Goal: Transaction & Acquisition: Obtain resource

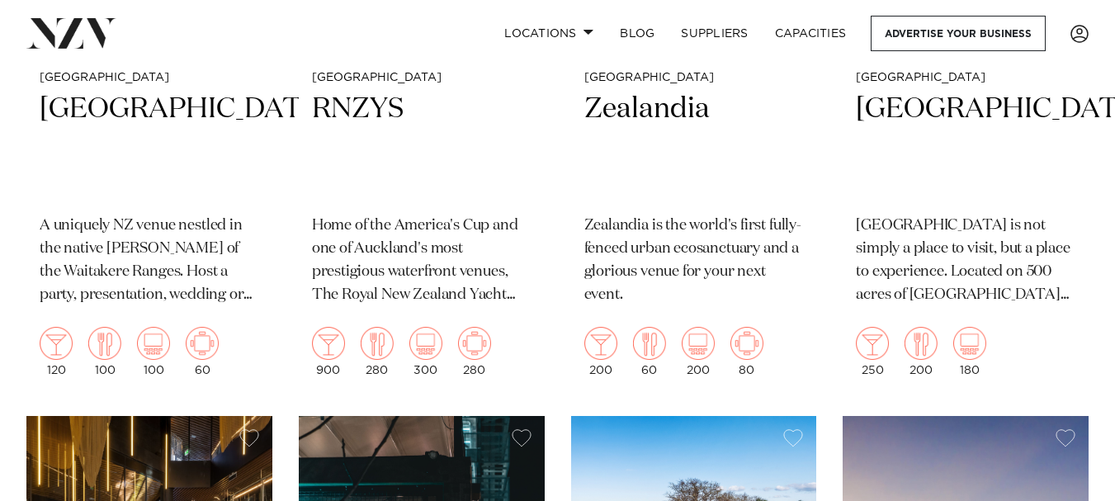
scroll to position [4115, 0]
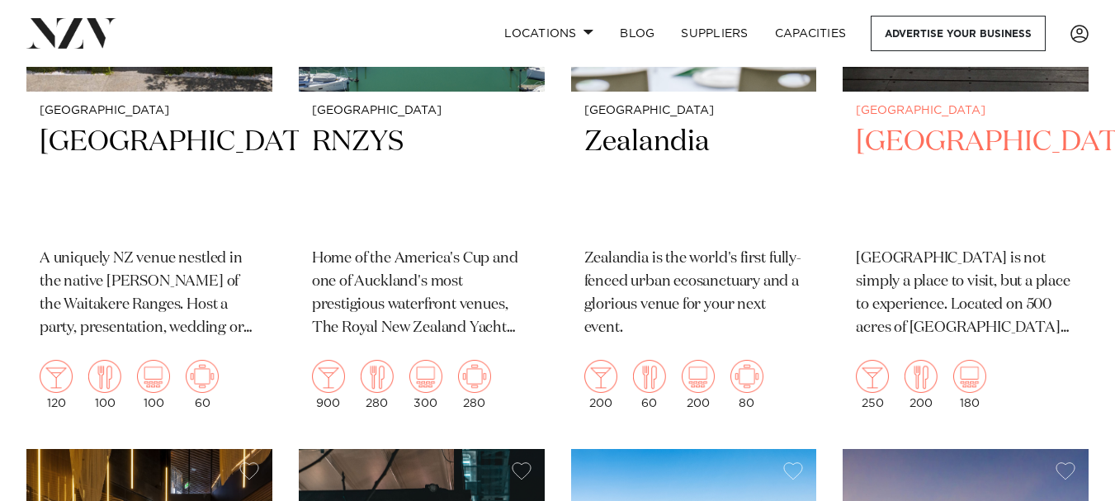
click at [918, 143] on h2 "[GEOGRAPHIC_DATA]" at bounding box center [965, 179] width 219 height 111
click at [922, 146] on h2 "Kauri Bay" at bounding box center [965, 179] width 219 height 111
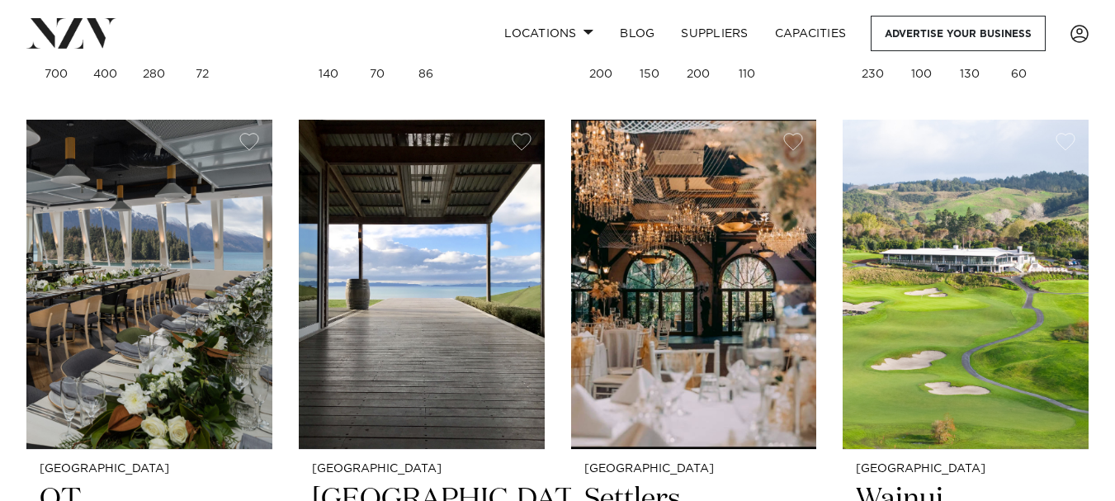
scroll to position [4521, 0]
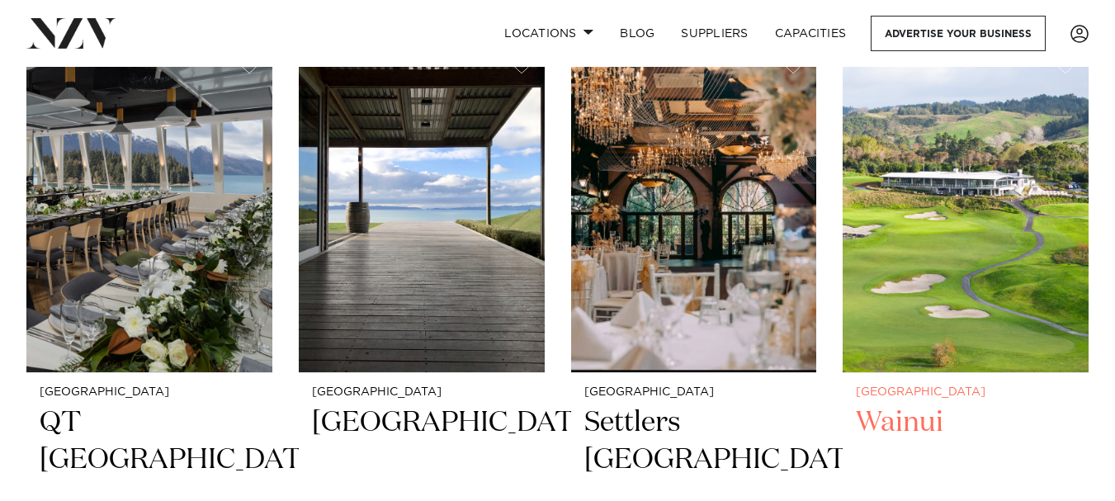
click at [896, 248] on img at bounding box center [965, 207] width 246 height 329
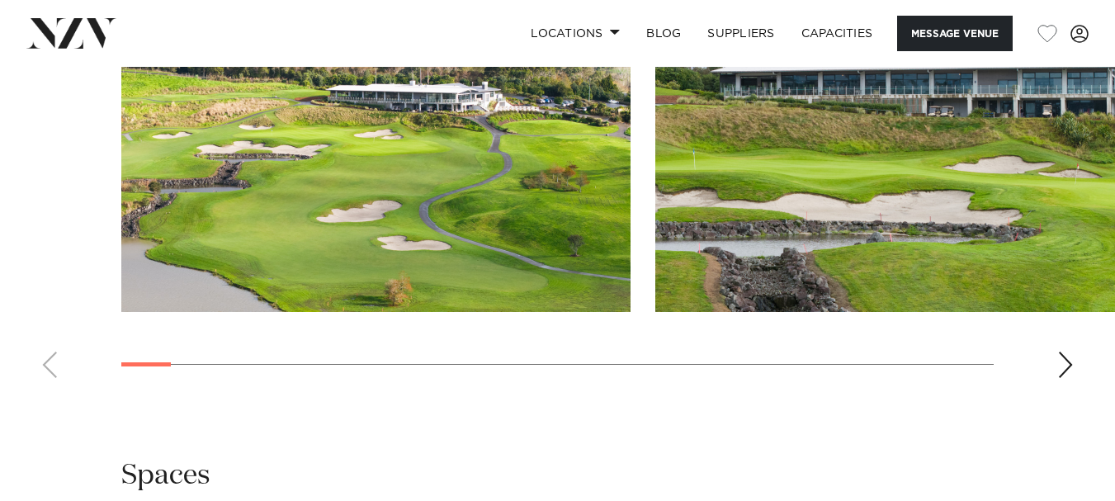
scroll to position [1826, 0]
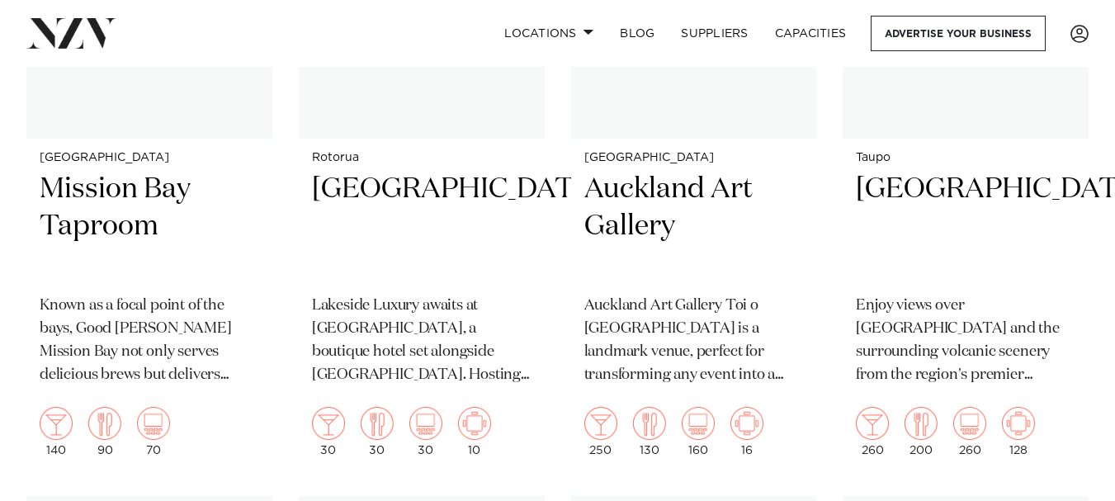
scroll to position [9614, 0]
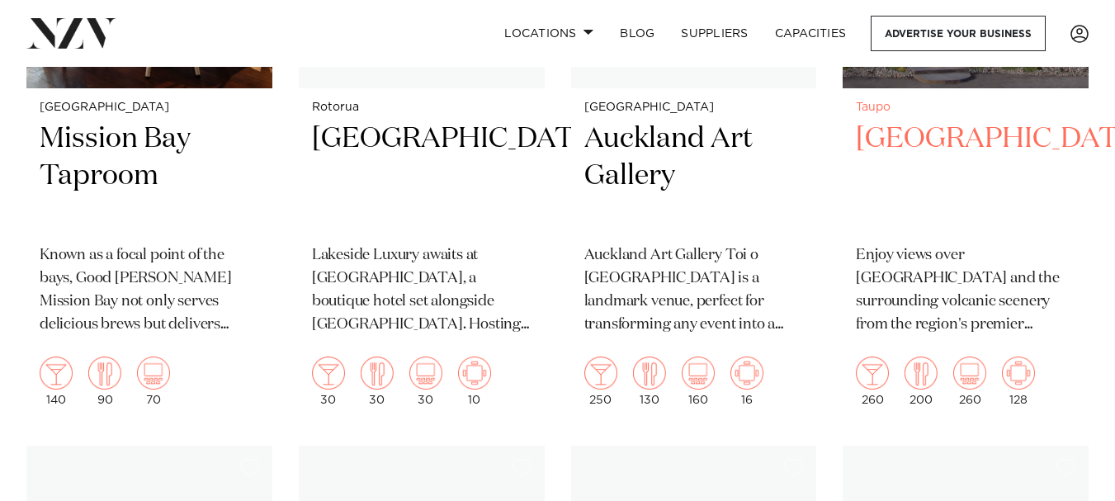
click at [923, 177] on h2 "Hilton Lake Taupo" at bounding box center [965, 175] width 219 height 111
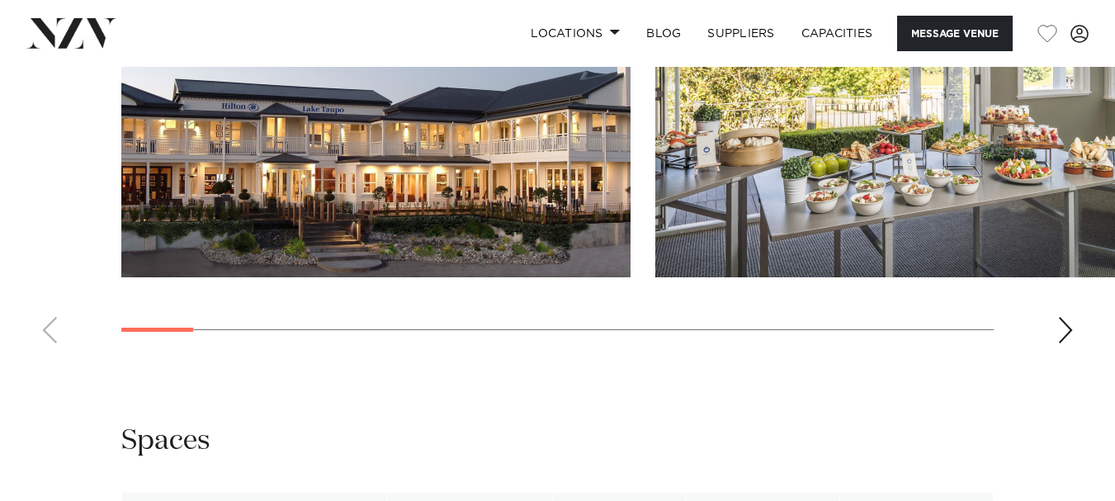
scroll to position [2024, 0]
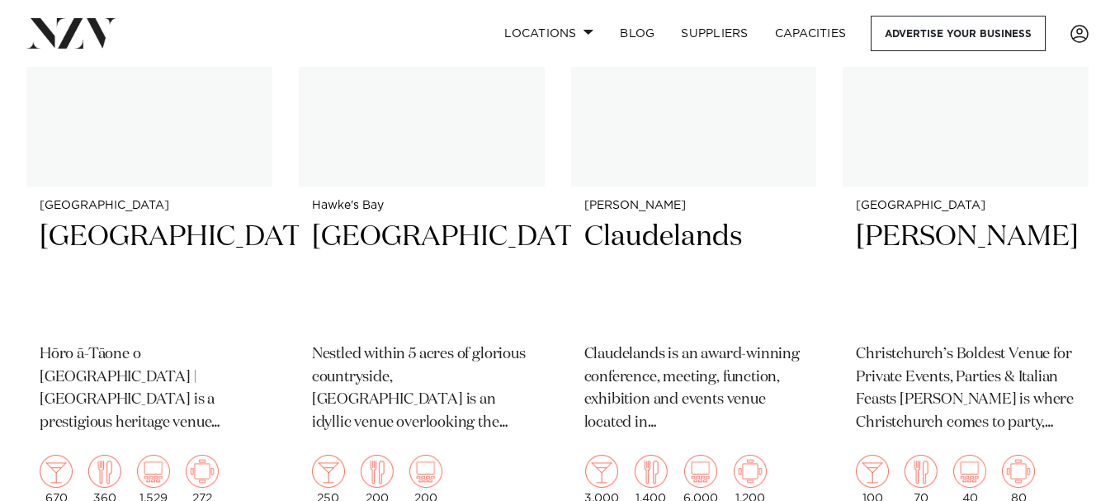
scroll to position [10891, 0]
click at [639, 380] on p "Claudelands is an award-winning conference, meeting, function, exhibition and e…" at bounding box center [693, 388] width 219 height 92
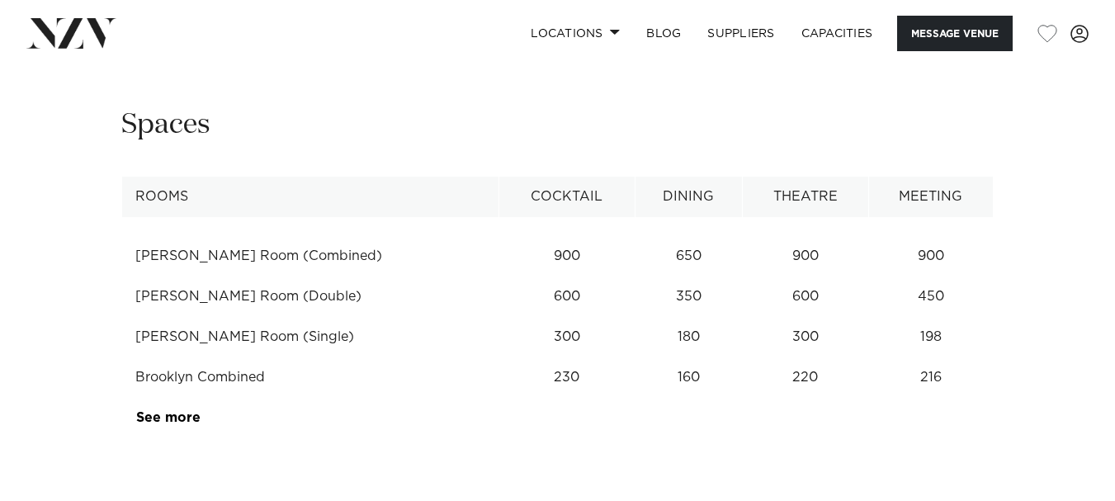
scroll to position [2244, 0]
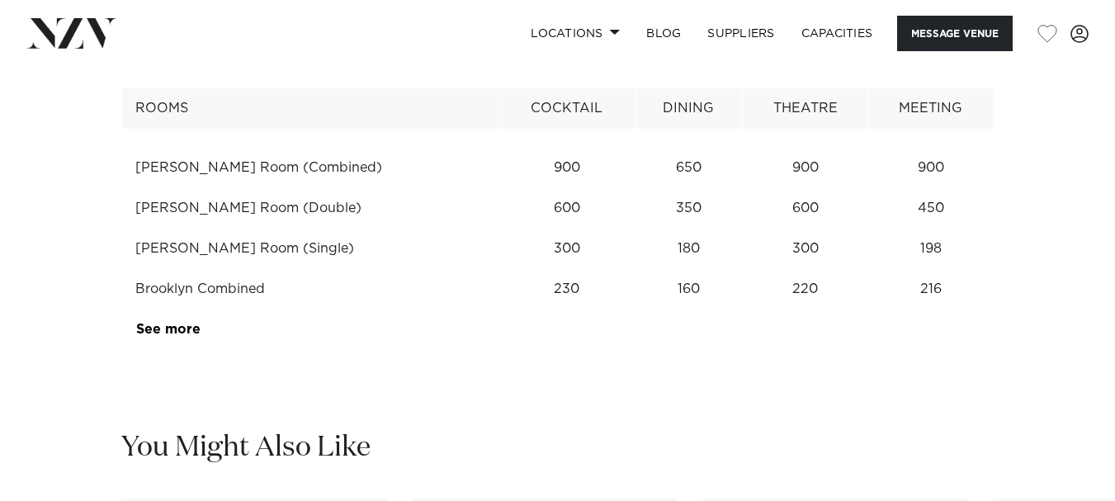
click at [144, 323] on link "See more" at bounding box center [200, 329] width 129 height 13
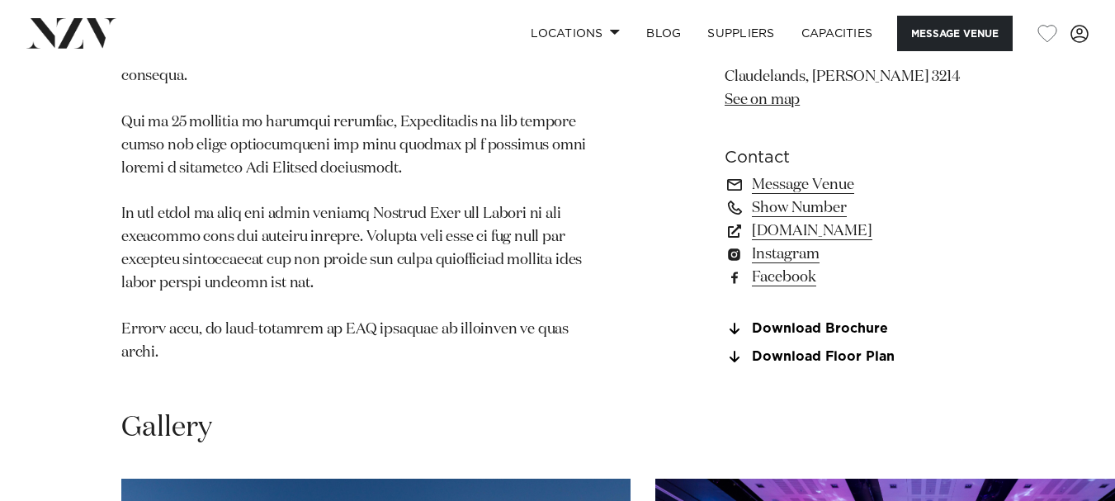
scroll to position [1232, 0]
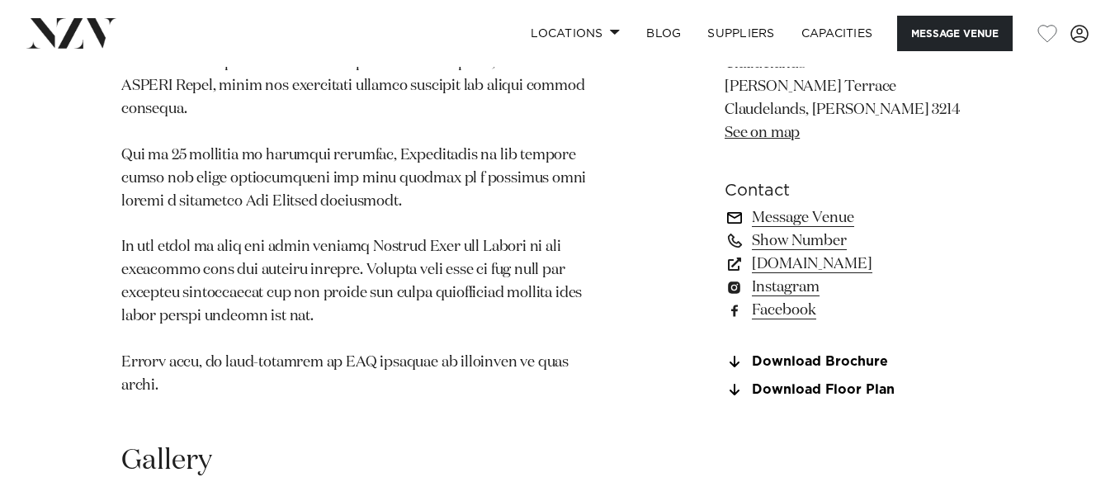
click at [784, 206] on link "Message Venue" at bounding box center [858, 217] width 269 height 23
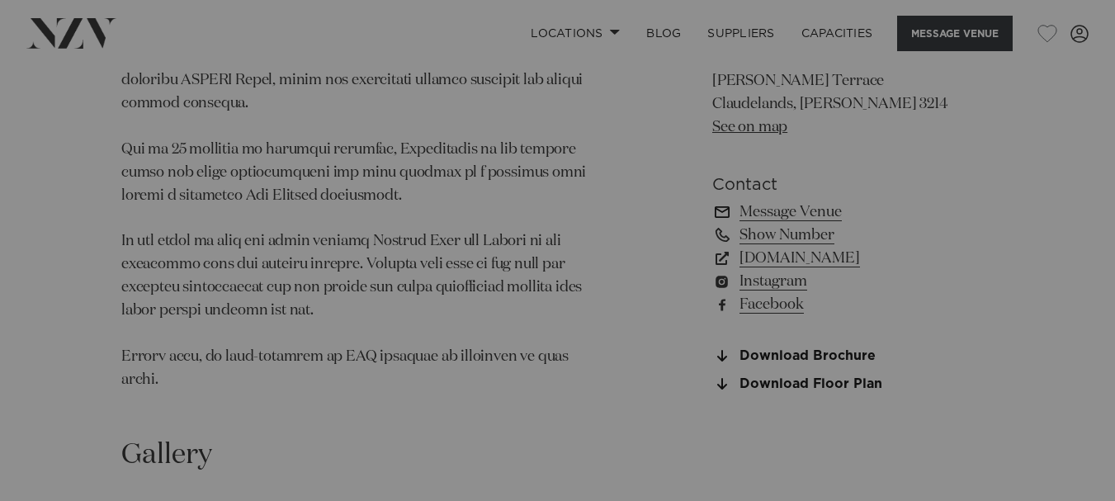
scroll to position [1205, 0]
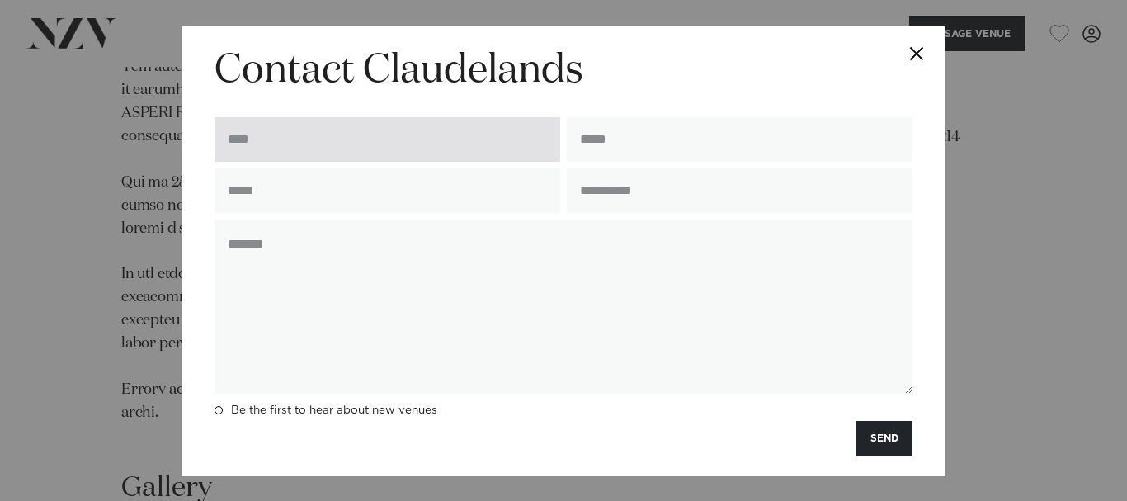
click at [312, 139] on input "text" at bounding box center [388, 139] width 346 height 45
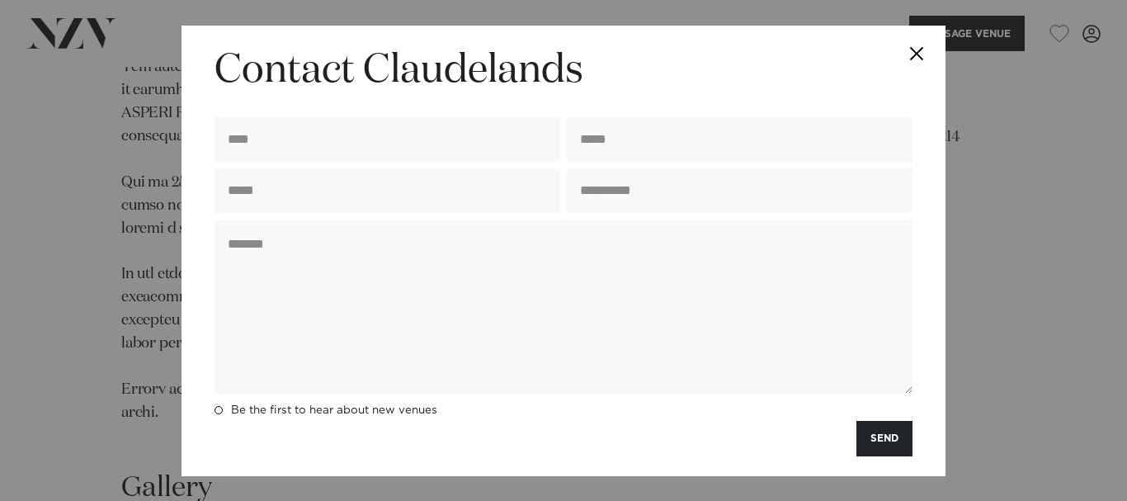
type input "**********"
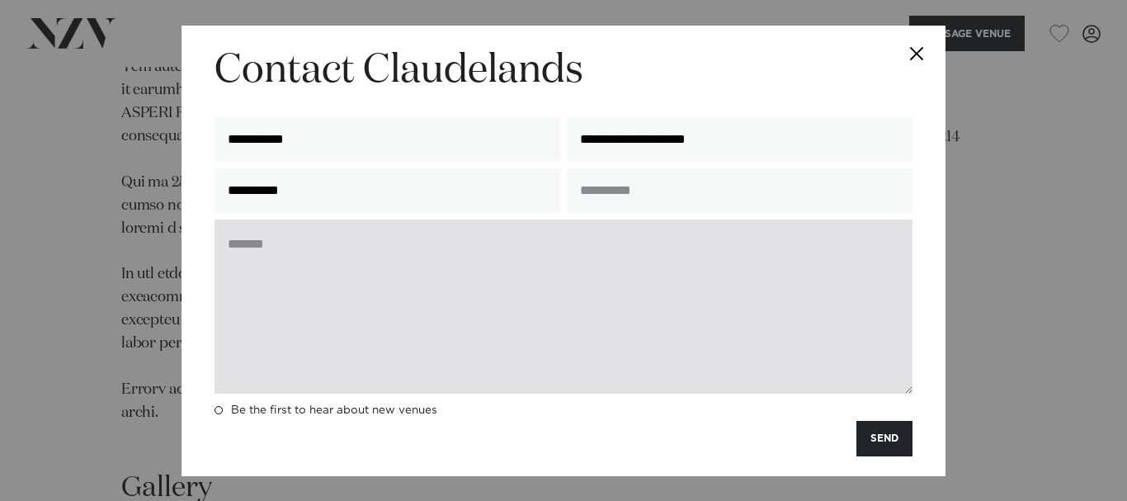
click at [235, 248] on textarea at bounding box center [564, 306] width 698 height 174
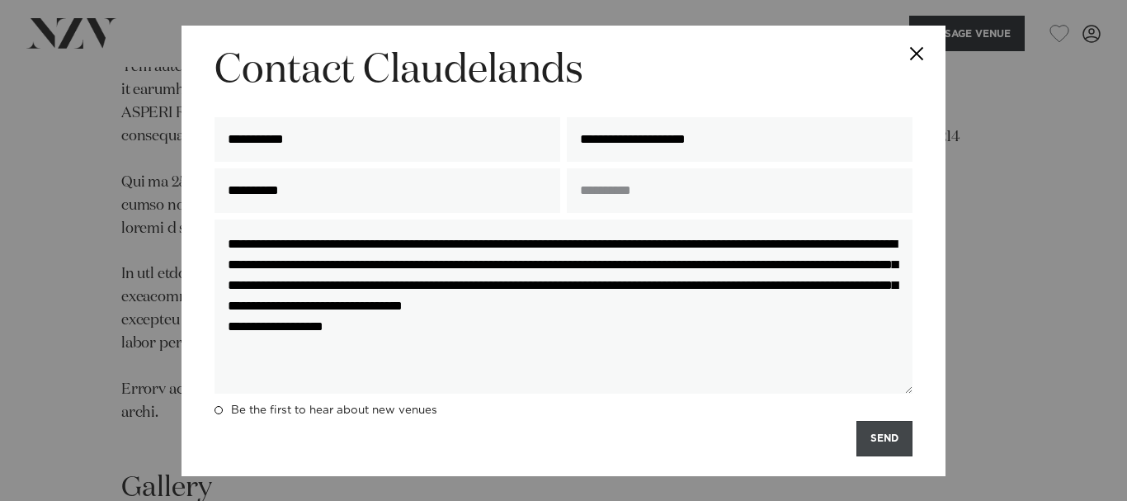
type textarea "**********"
click at [881, 439] on button "SEND" at bounding box center [884, 438] width 56 height 35
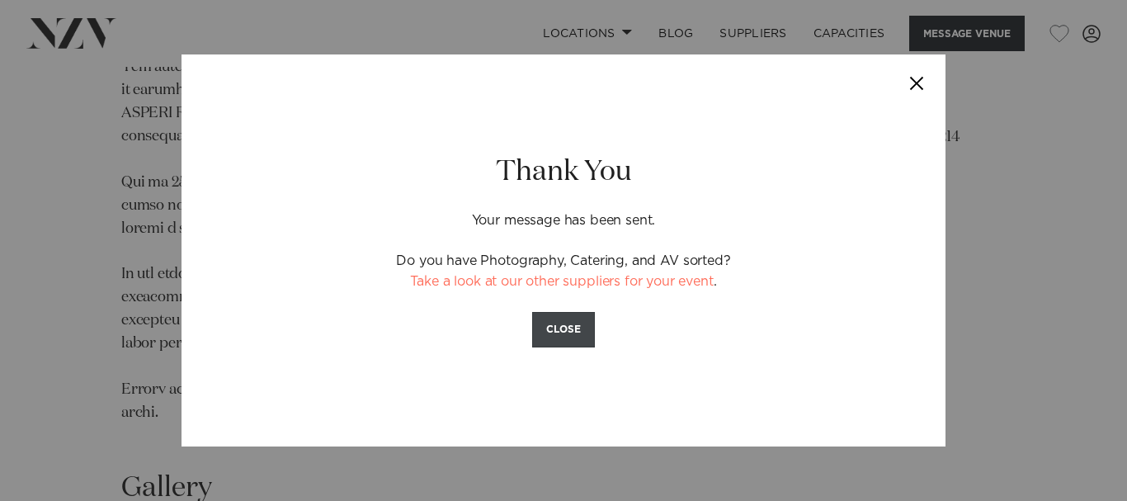
click at [574, 327] on button "CLOSE" at bounding box center [563, 329] width 63 height 35
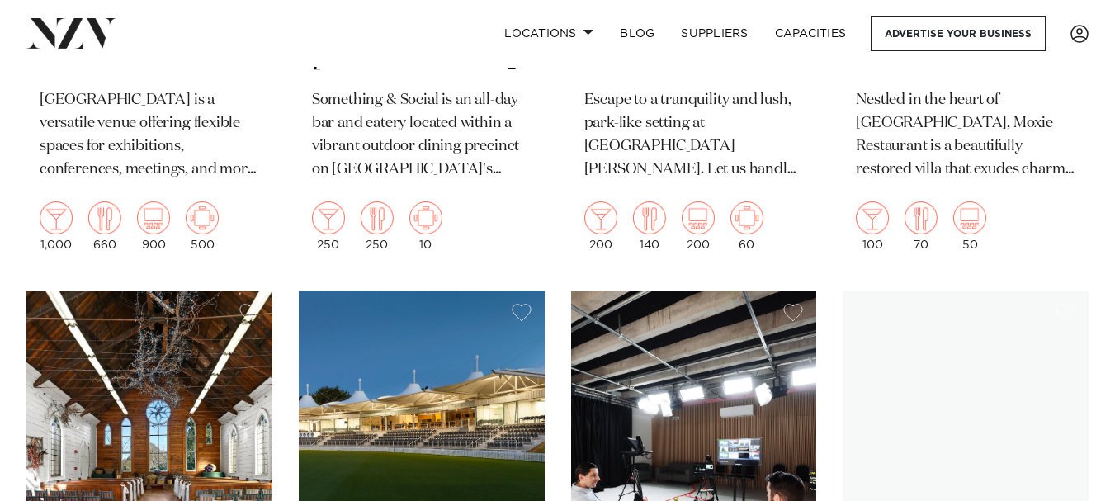
scroll to position [9758, 0]
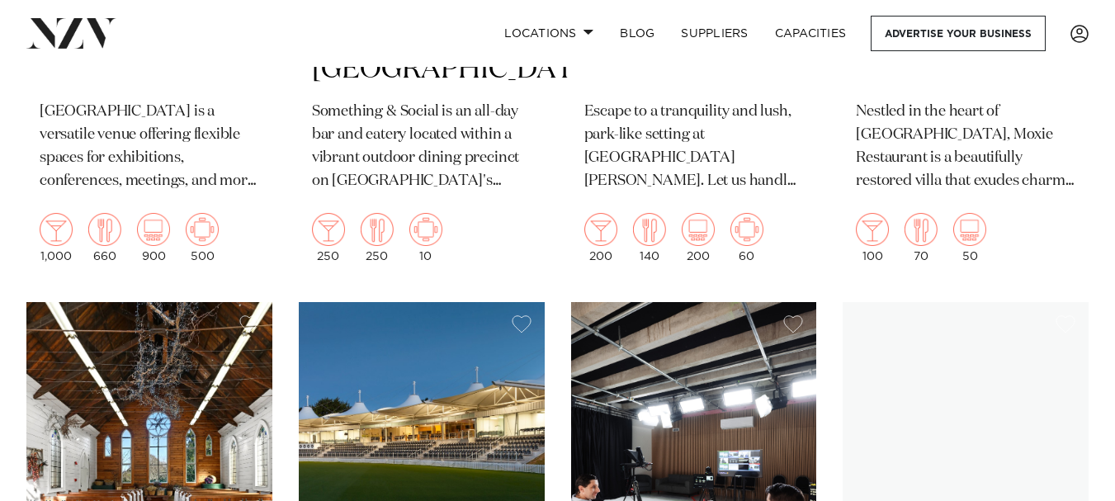
click at [688, 422] on img at bounding box center [694, 466] width 246 height 329
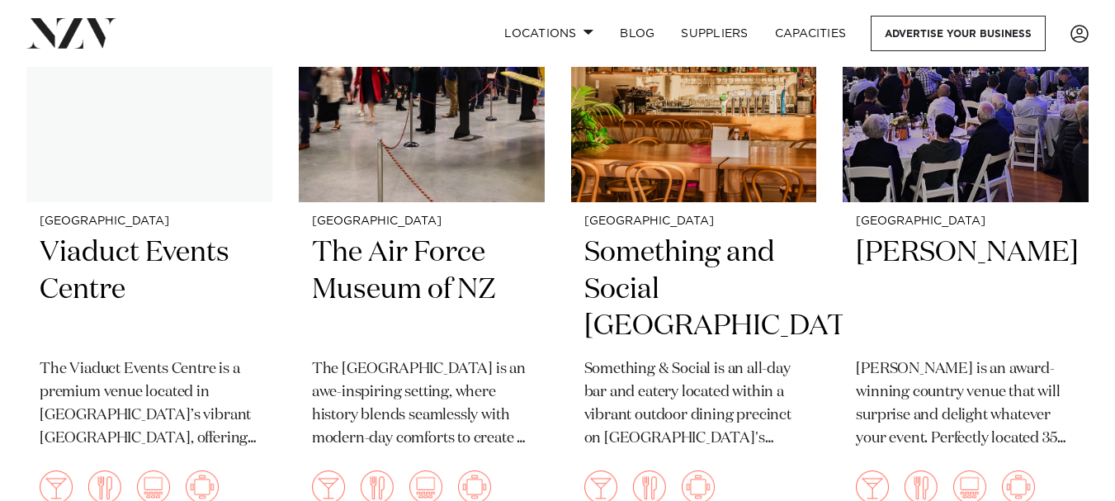
scroll to position [11617, 0]
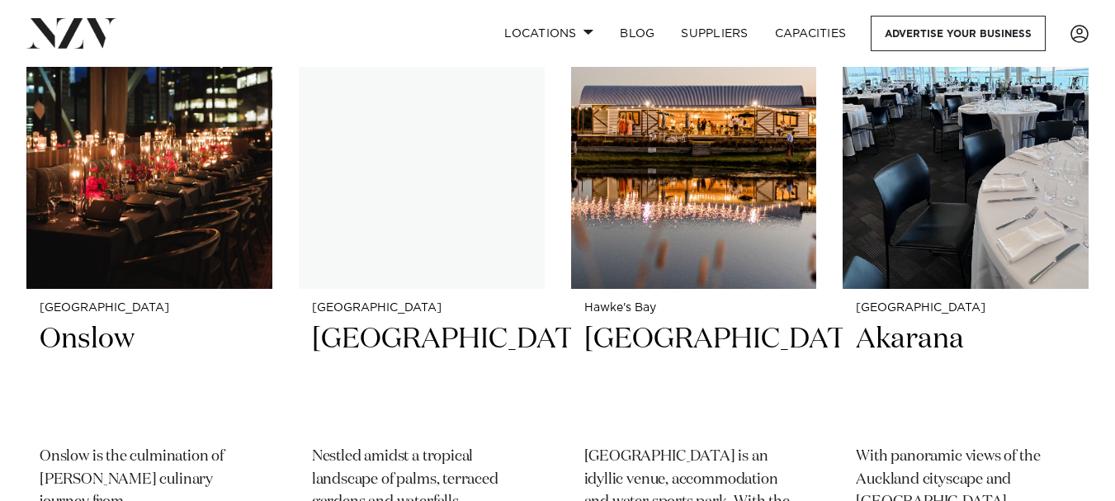
scroll to position [12948, 0]
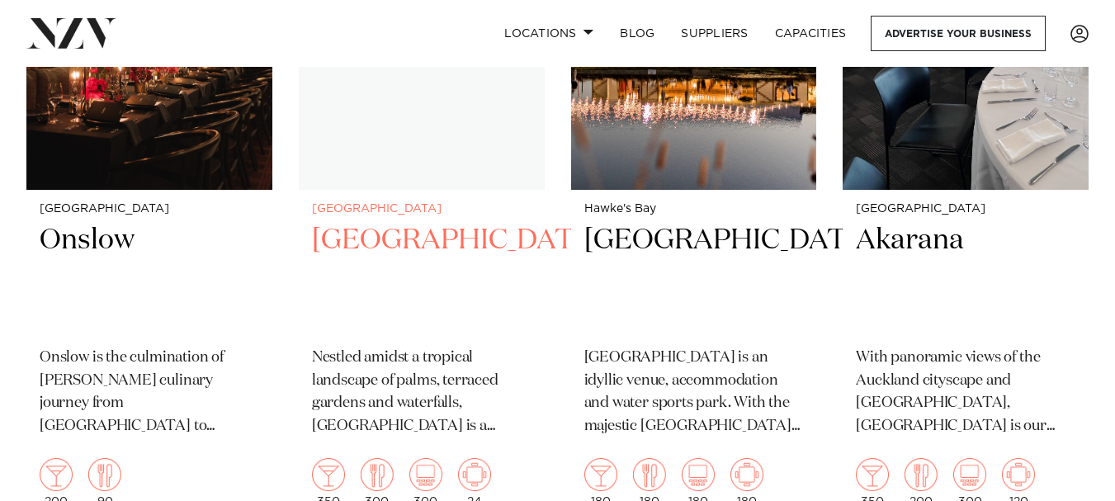
click at [361, 255] on h2 "[GEOGRAPHIC_DATA]" at bounding box center [421, 277] width 219 height 111
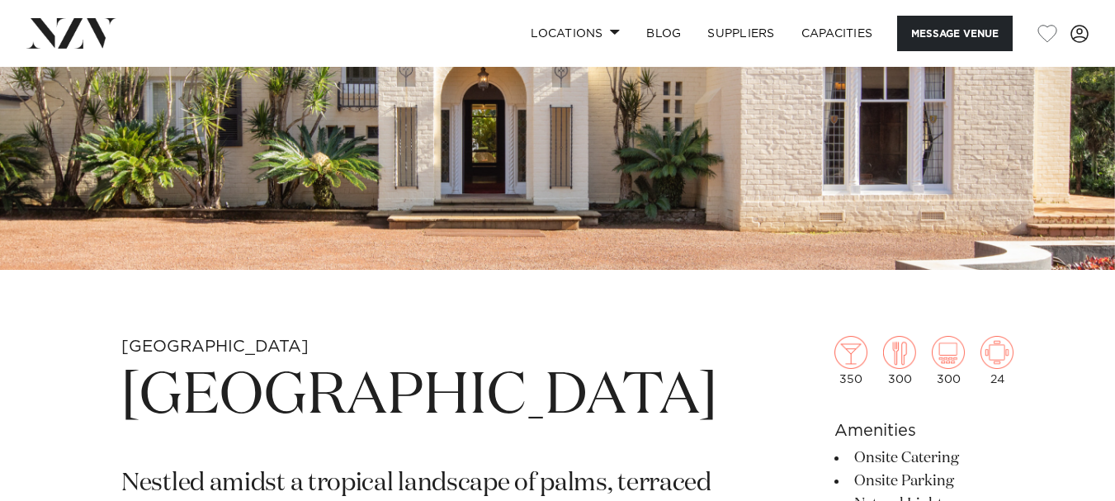
scroll to position [429, 0]
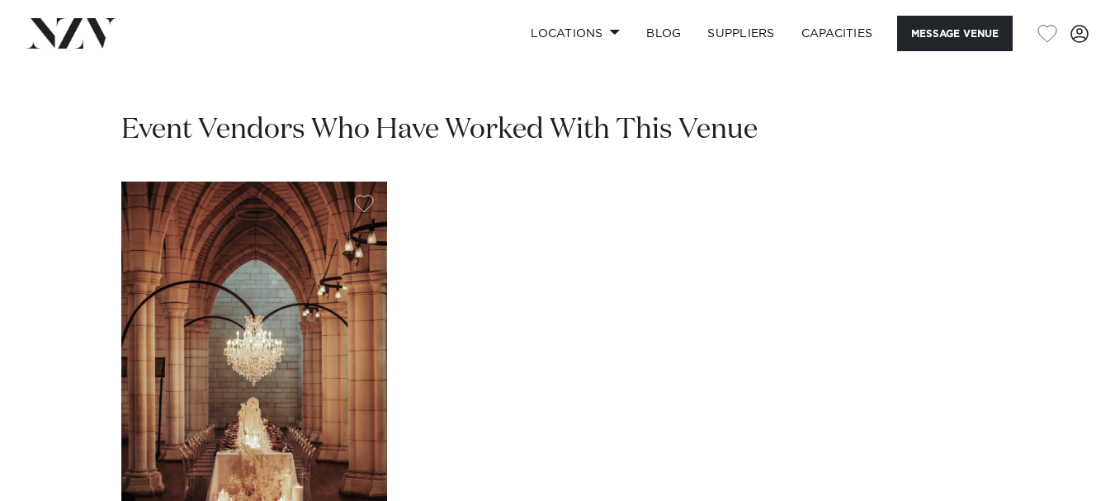
scroll to position [2640, 0]
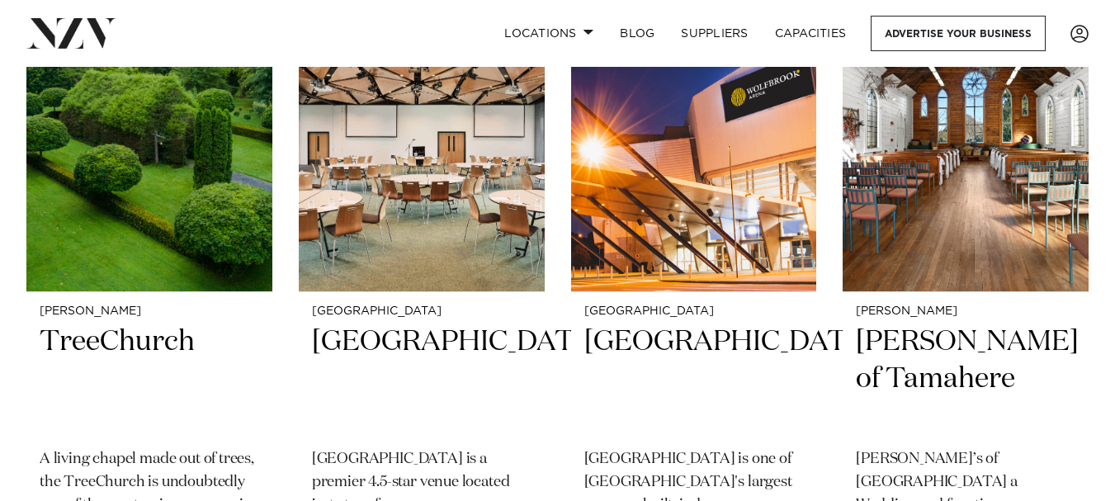
scroll to position [10109, 0]
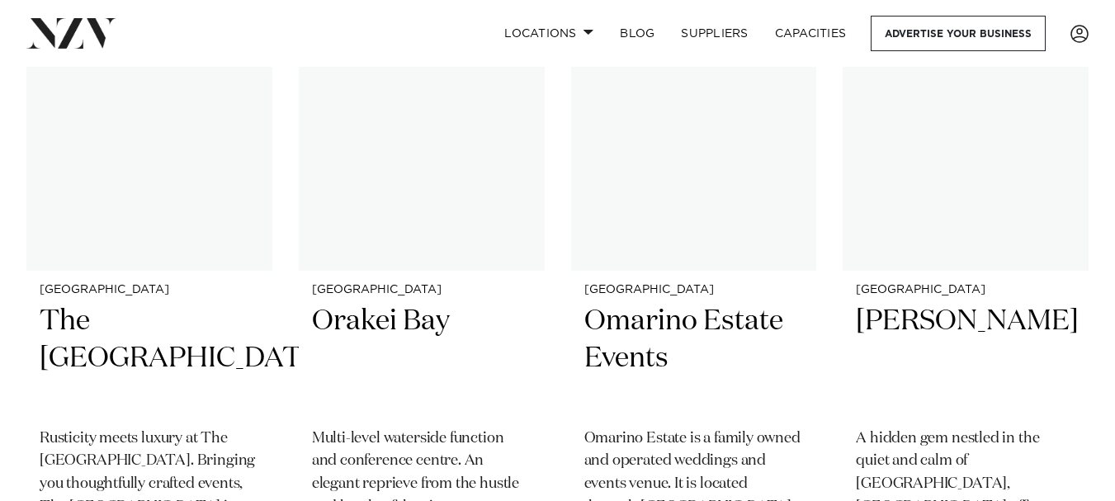
scroll to position [22551, 0]
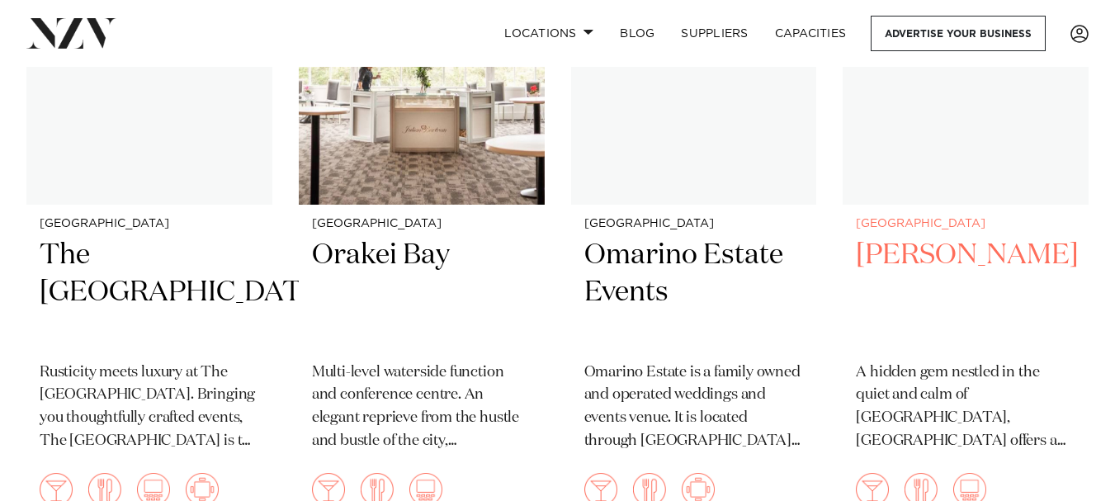
click at [896, 251] on h2 "[PERSON_NAME]" at bounding box center [965, 292] width 219 height 111
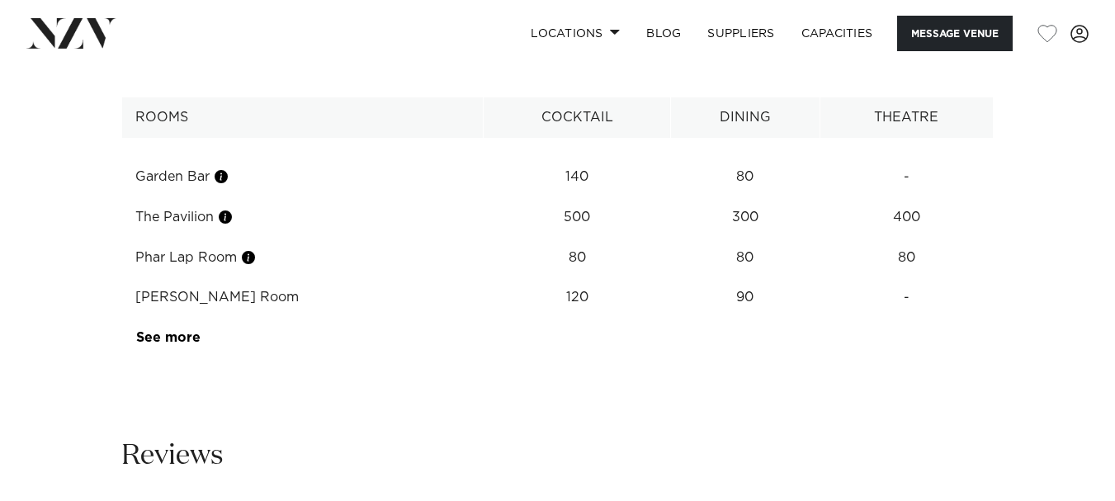
scroll to position [2112, 0]
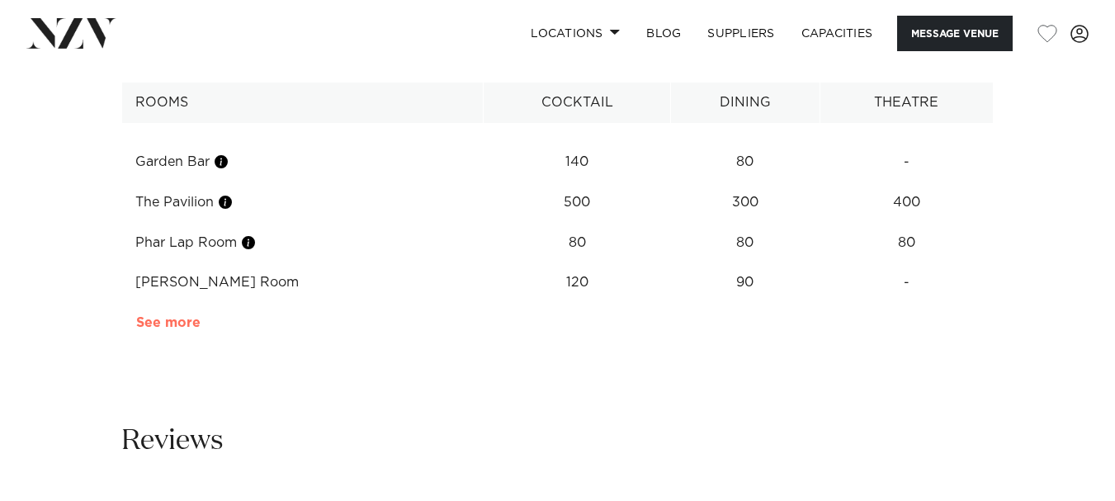
click at [163, 316] on link "See more" at bounding box center [200, 322] width 129 height 13
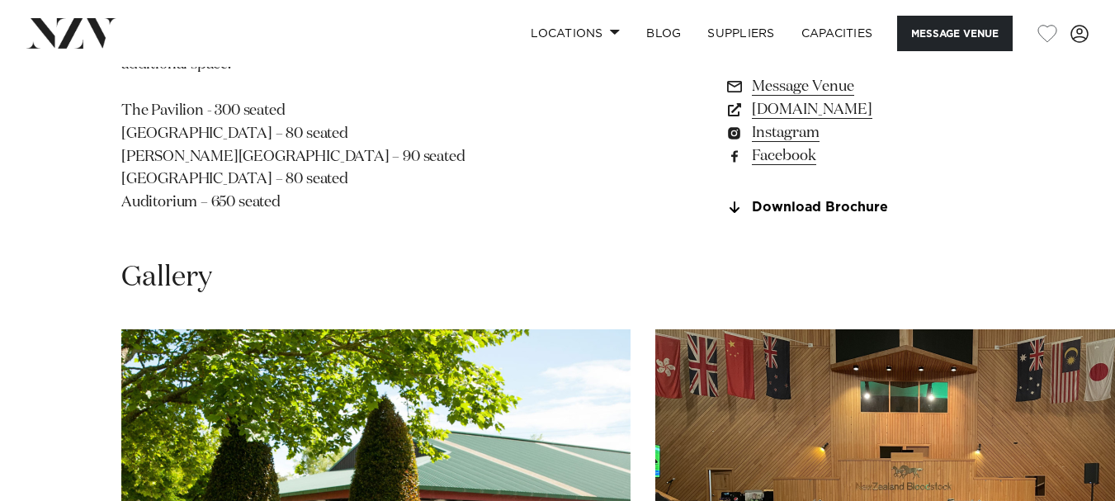
scroll to position [1200, 0]
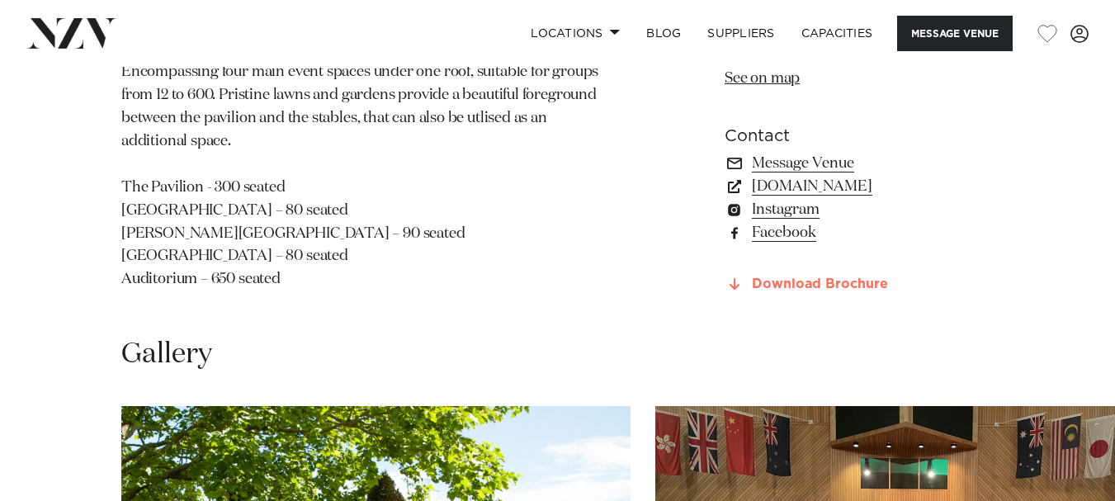
click at [823, 276] on link "Download Brochure" at bounding box center [858, 283] width 269 height 15
